Goal: Obtain resource: Download file/media

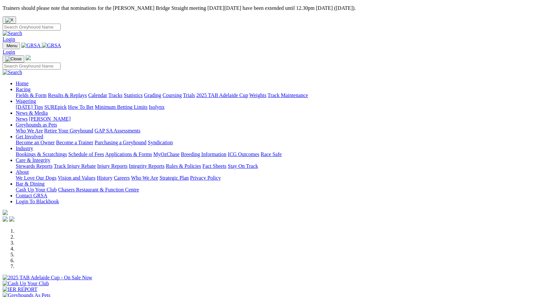
click at [30, 87] on link "Racing" at bounding box center [23, 90] width 15 height 6
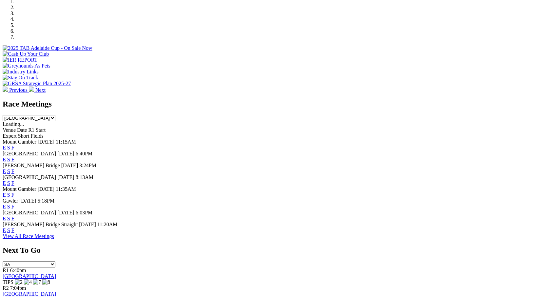
scroll to position [262, 0]
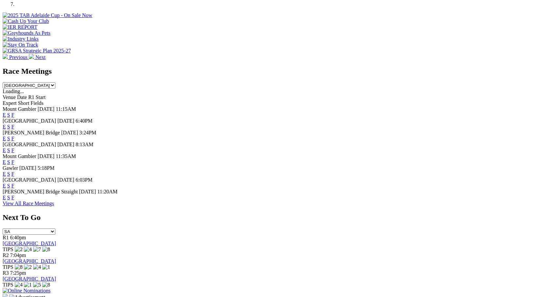
click at [55, 82] on select "[GEOGRAPHIC_DATA] [GEOGRAPHIC_DATA] [GEOGRAPHIC_DATA] [GEOGRAPHIC_DATA] [GEOGRA…" at bounding box center [29, 85] width 53 height 6
select select "[GEOGRAPHIC_DATA]"
click at [55, 82] on select "[GEOGRAPHIC_DATA] [GEOGRAPHIC_DATA] [GEOGRAPHIC_DATA] [GEOGRAPHIC_DATA] [GEOGRA…" at bounding box center [29, 85] width 53 height 6
drag, startPoint x: 301, startPoint y: 164, endPoint x: 363, endPoint y: 156, distance: 63.5
click at [363, 165] on div "Goulburn [DATE] 11:44AM E S F" at bounding box center [269, 171] width 533 height 12
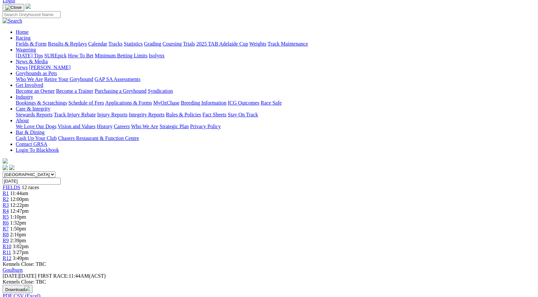
scroll to position [66, 0]
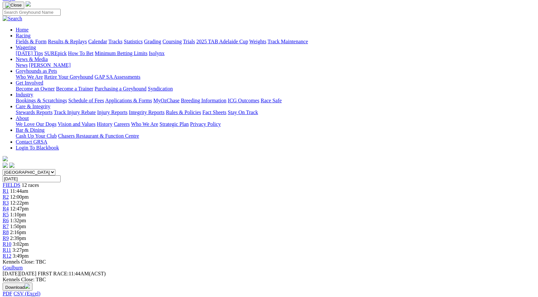
click at [30, 284] on img "button" at bounding box center [27, 286] width 5 height 5
click at [326, 20] on link "PDF" at bounding box center [322, 17] width 10 height 6
drag, startPoint x: 402, startPoint y: 88, endPoint x: 521, endPoint y: 90, distance: 118.3
